Goal: Task Accomplishment & Management: Use online tool/utility

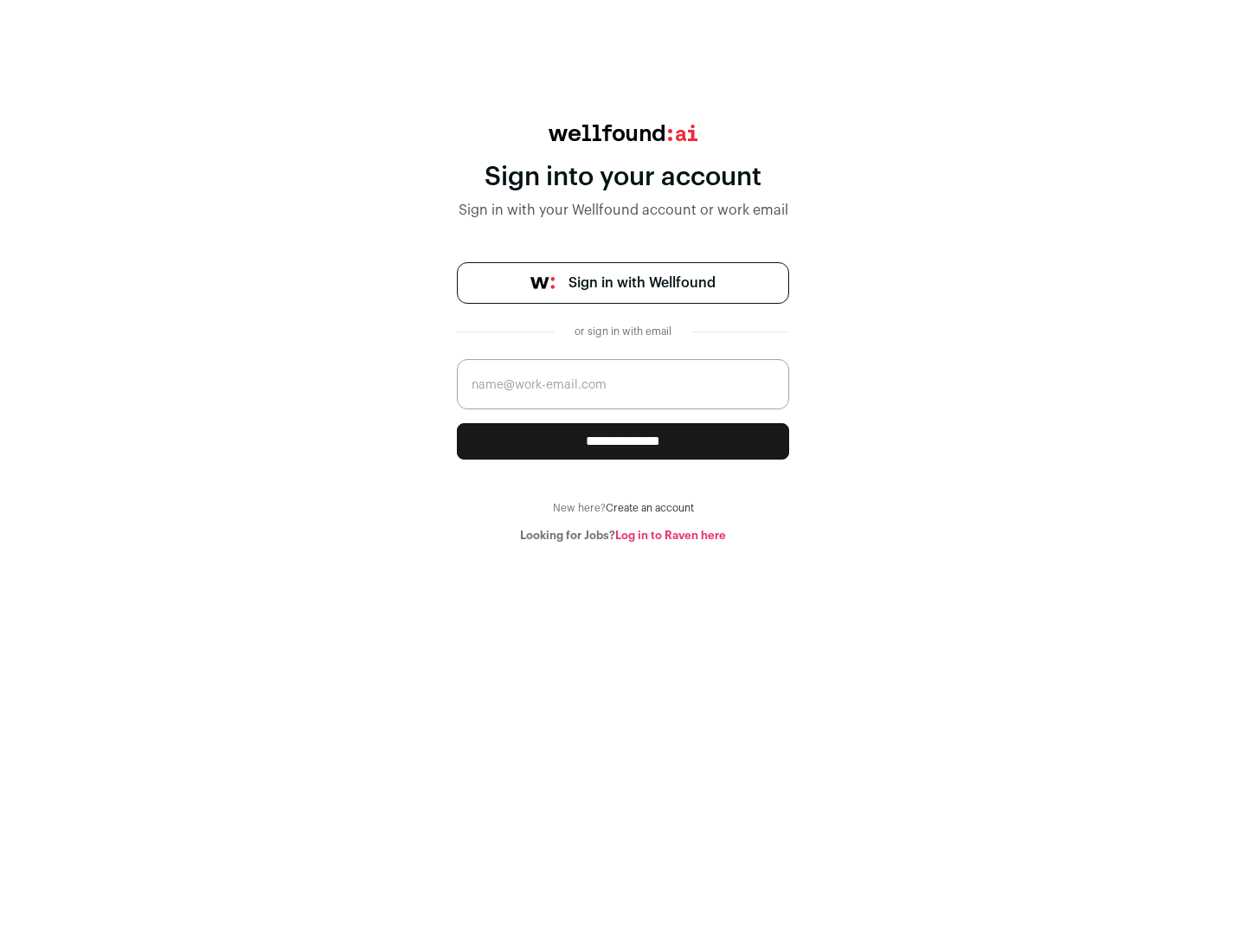
click at [642, 283] on span "Sign in with Wellfound" at bounding box center [642, 282] width 147 height 21
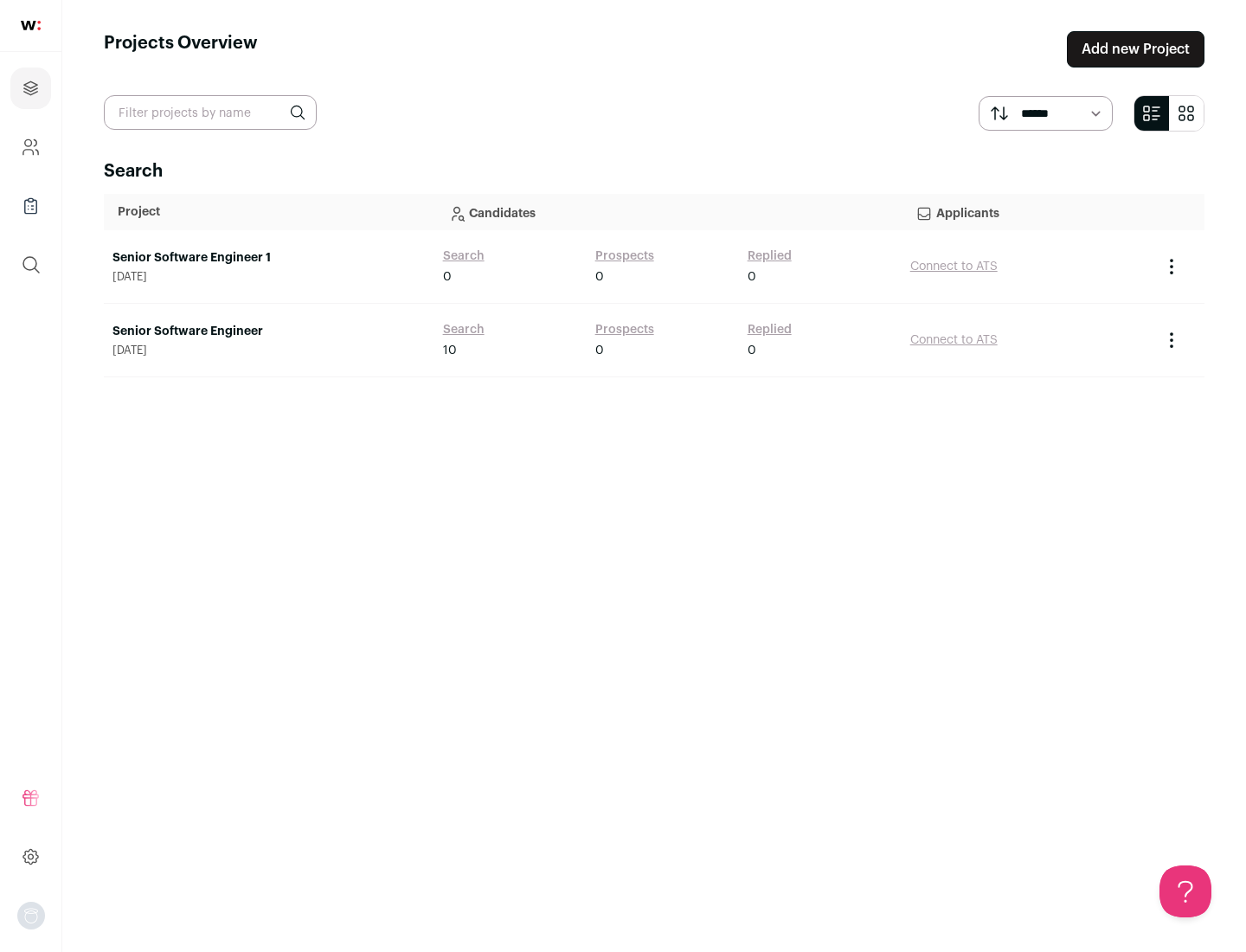
click at [269, 331] on link "Senior Software Engineer" at bounding box center [269, 331] width 313 height 17
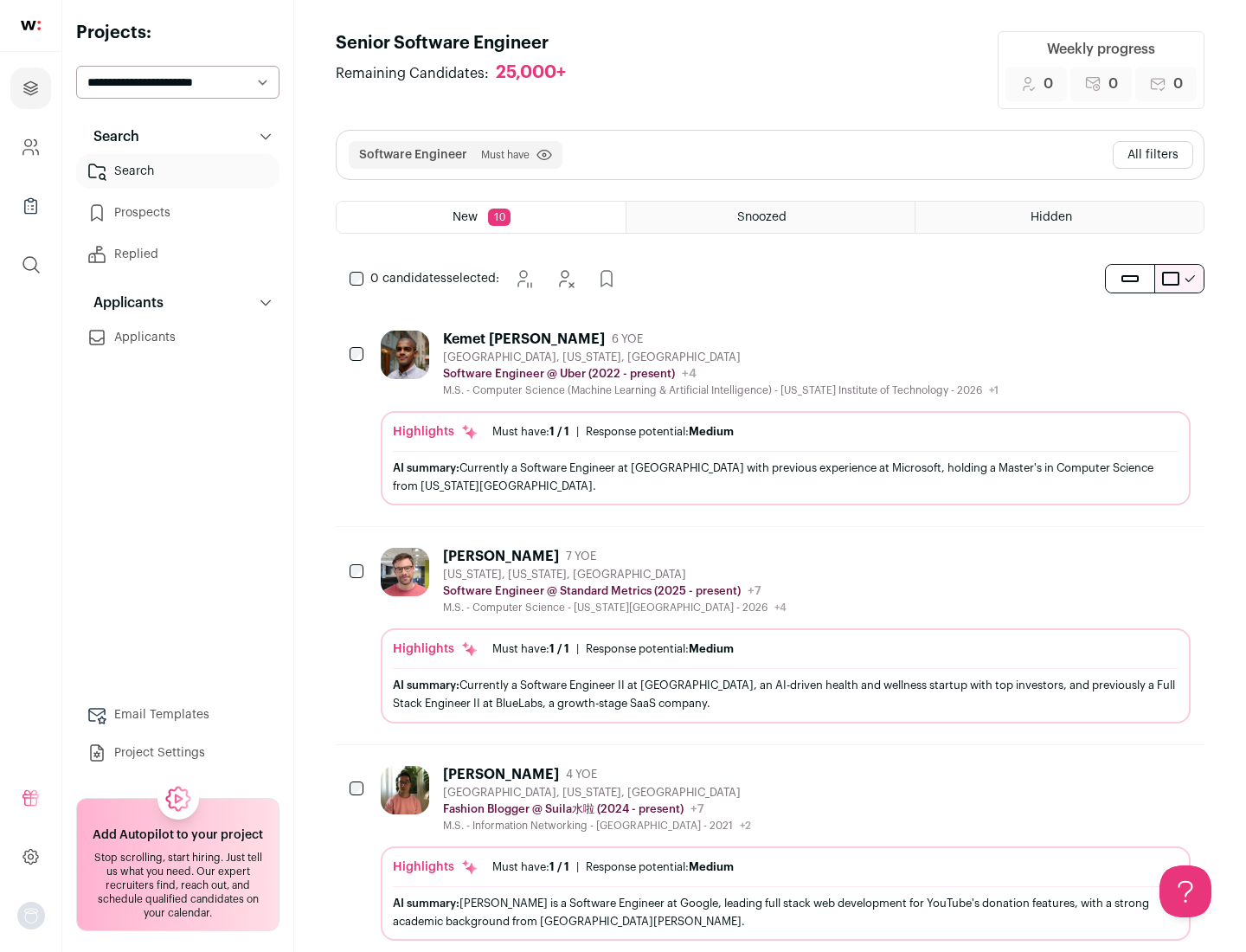
click at [770, 418] on div "Highlights Must have: 1 / 1 How many must haves have been fulfilled? | Response…" at bounding box center [785, 458] width 810 height 94
